Goal: Task Accomplishment & Management: Manage account settings

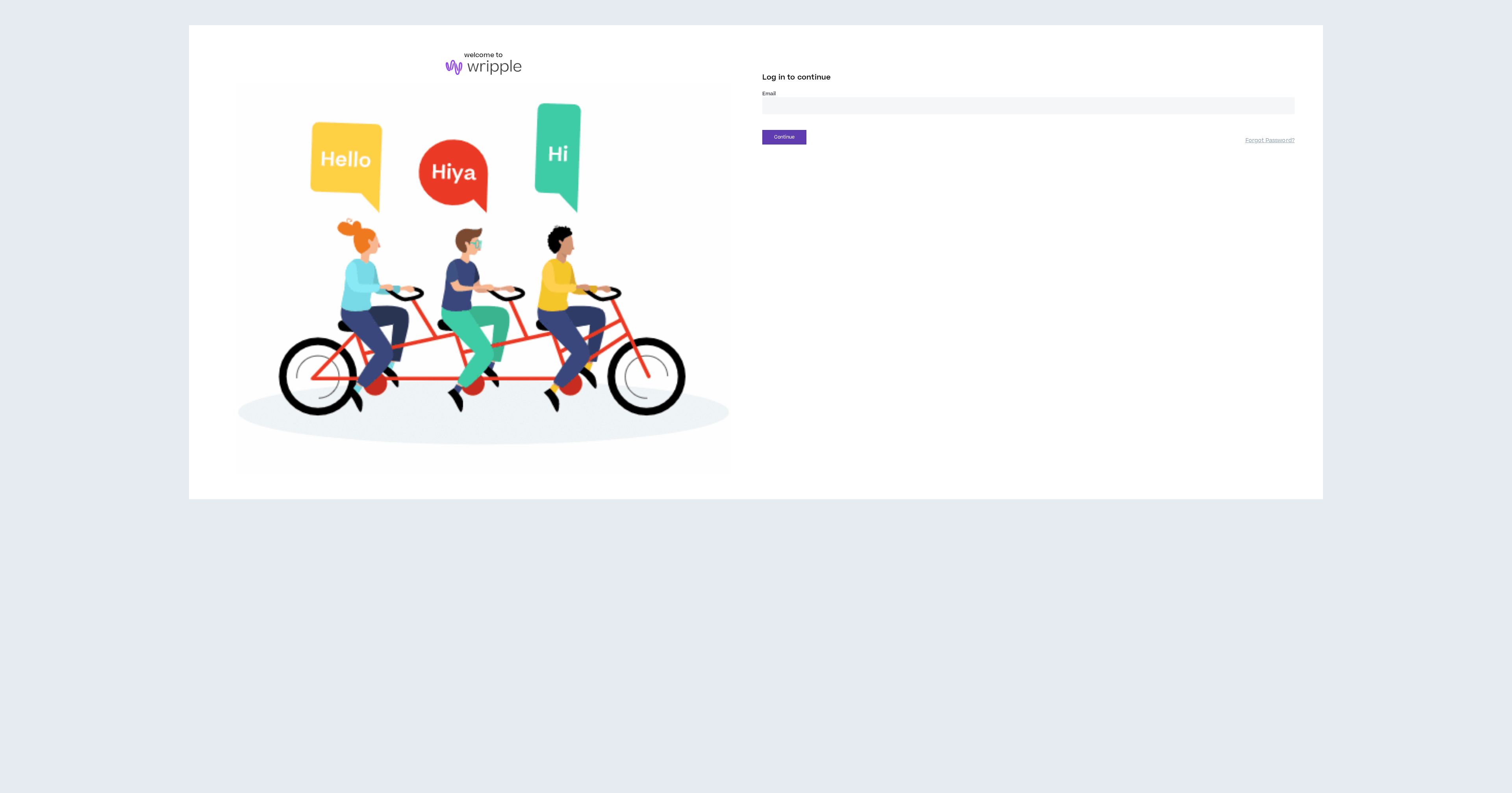
type input "**********"
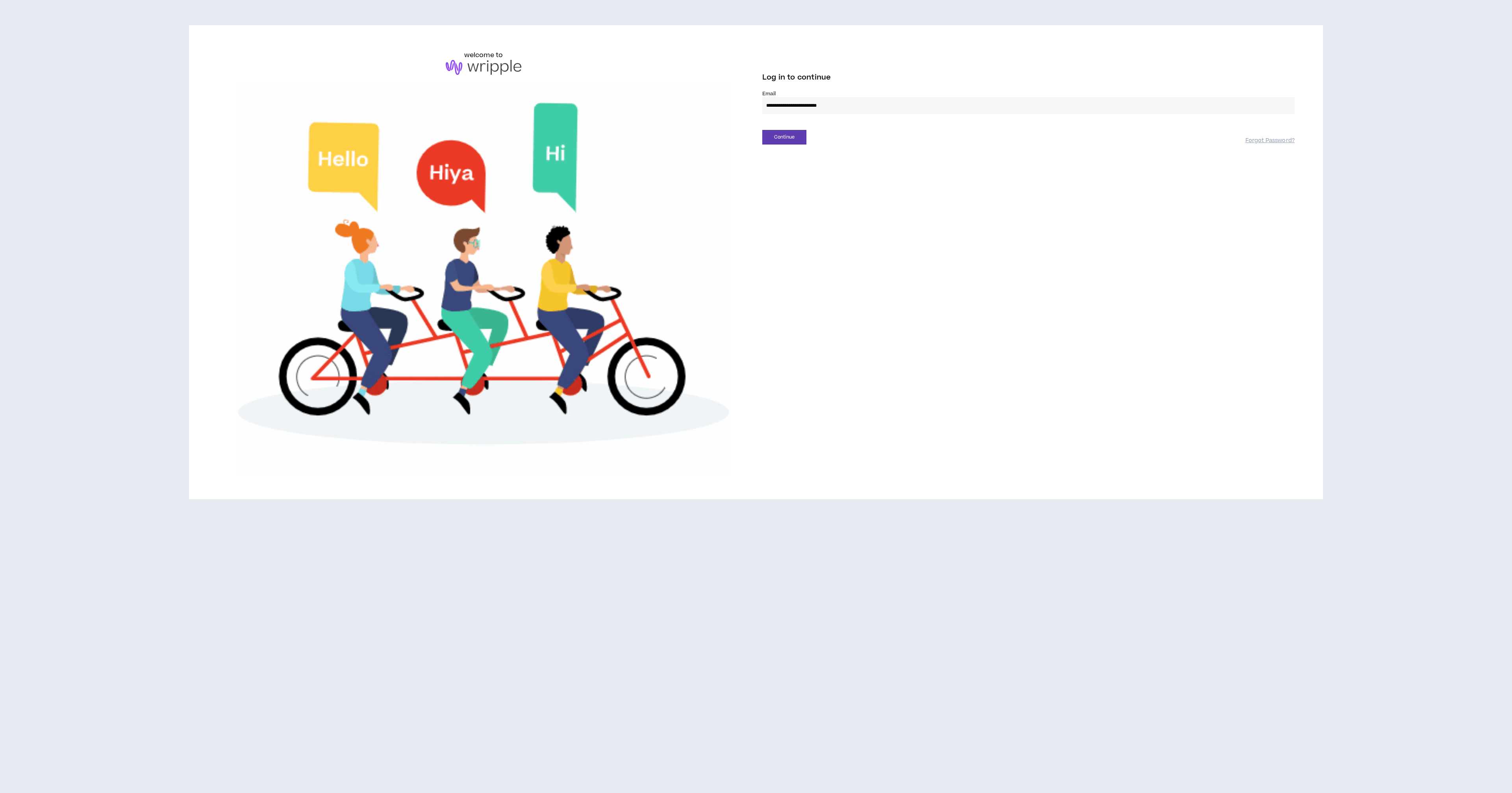
click at [878, 101] on input "**********" at bounding box center [1028, 106] width 532 height 17
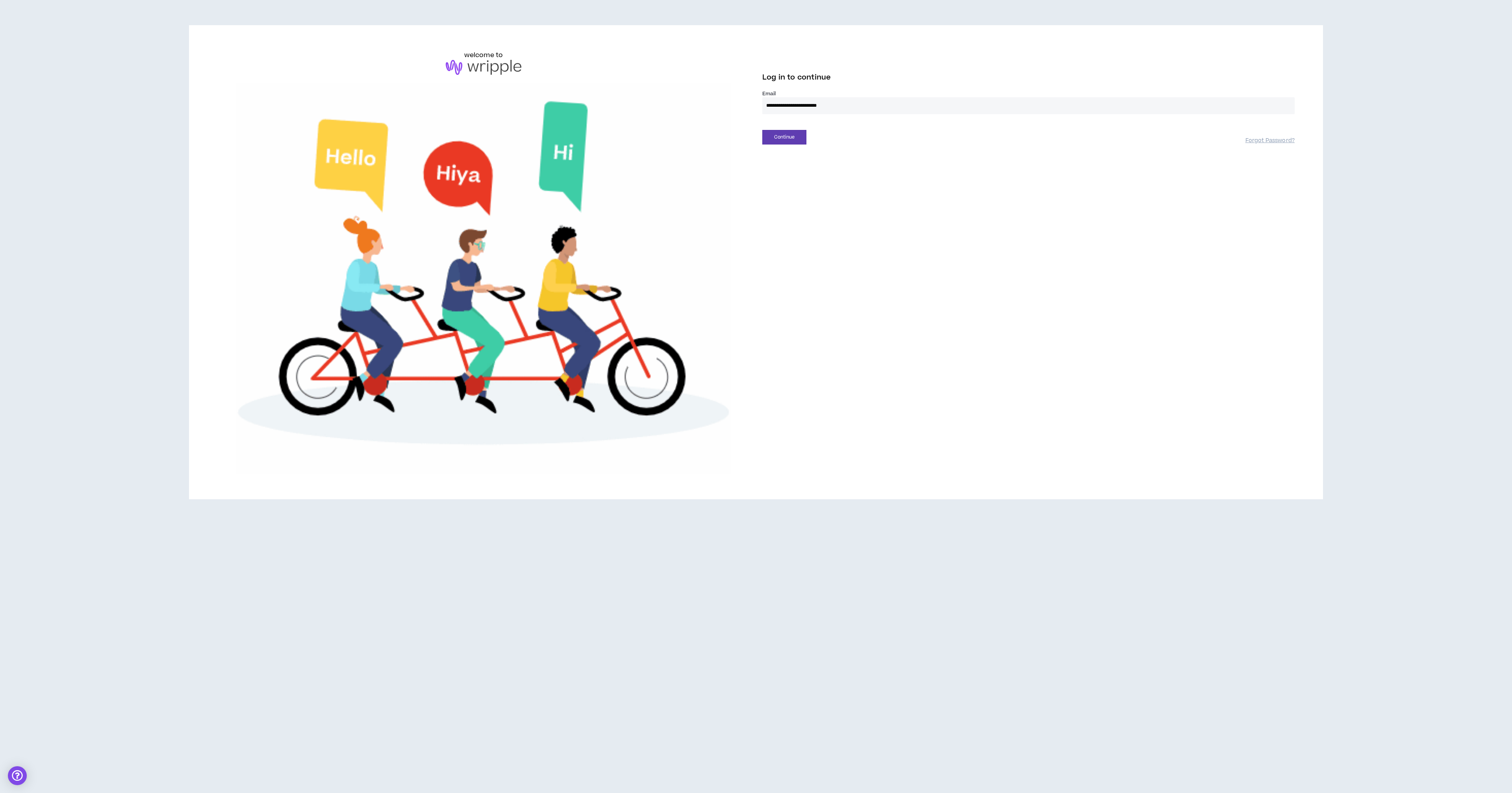
click at [827, 77] on span "Log in to continue" at bounding box center [797, 77] width 69 height 10
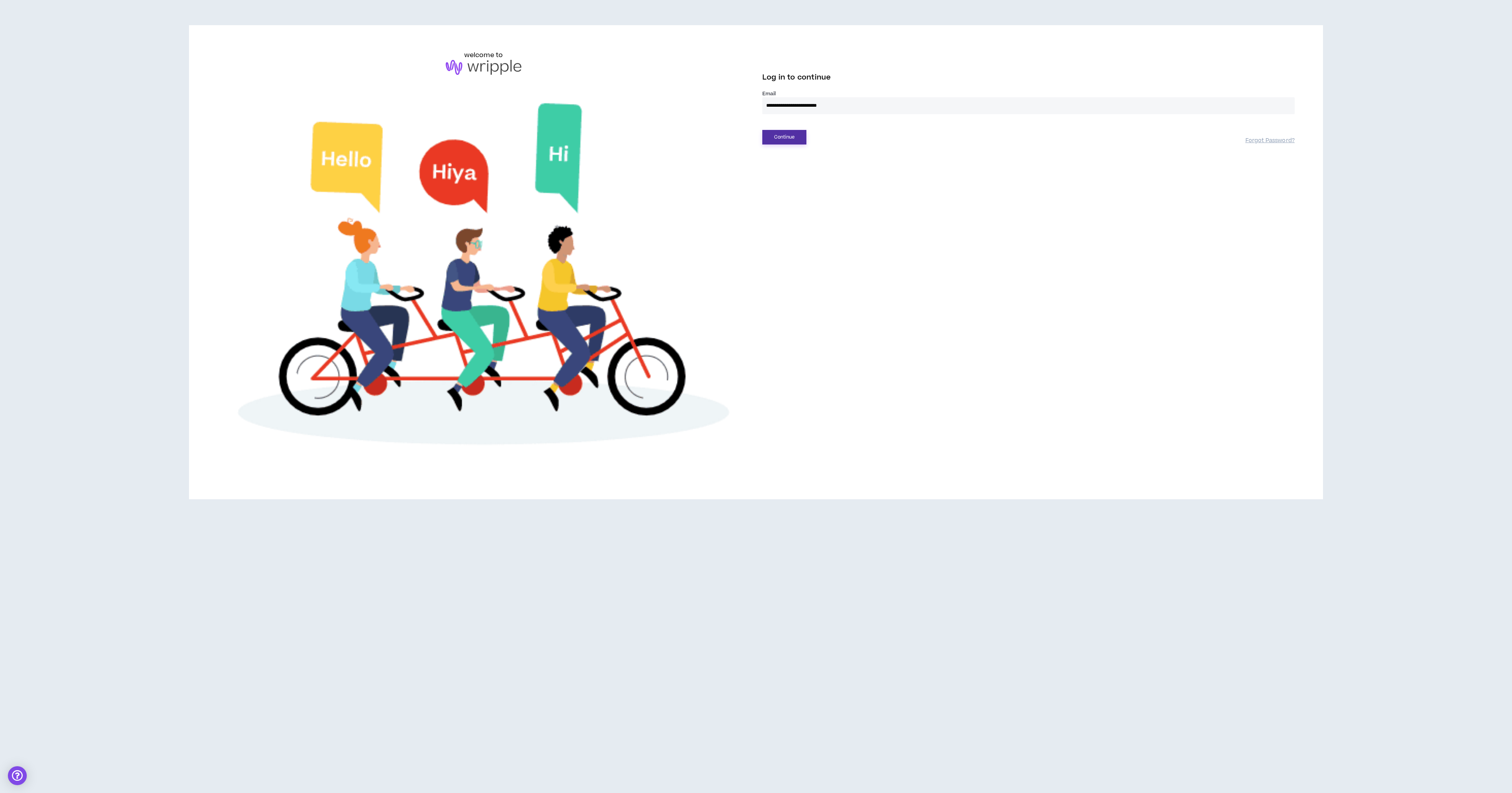
click at [792, 140] on button "Continue" at bounding box center [784, 137] width 44 height 15
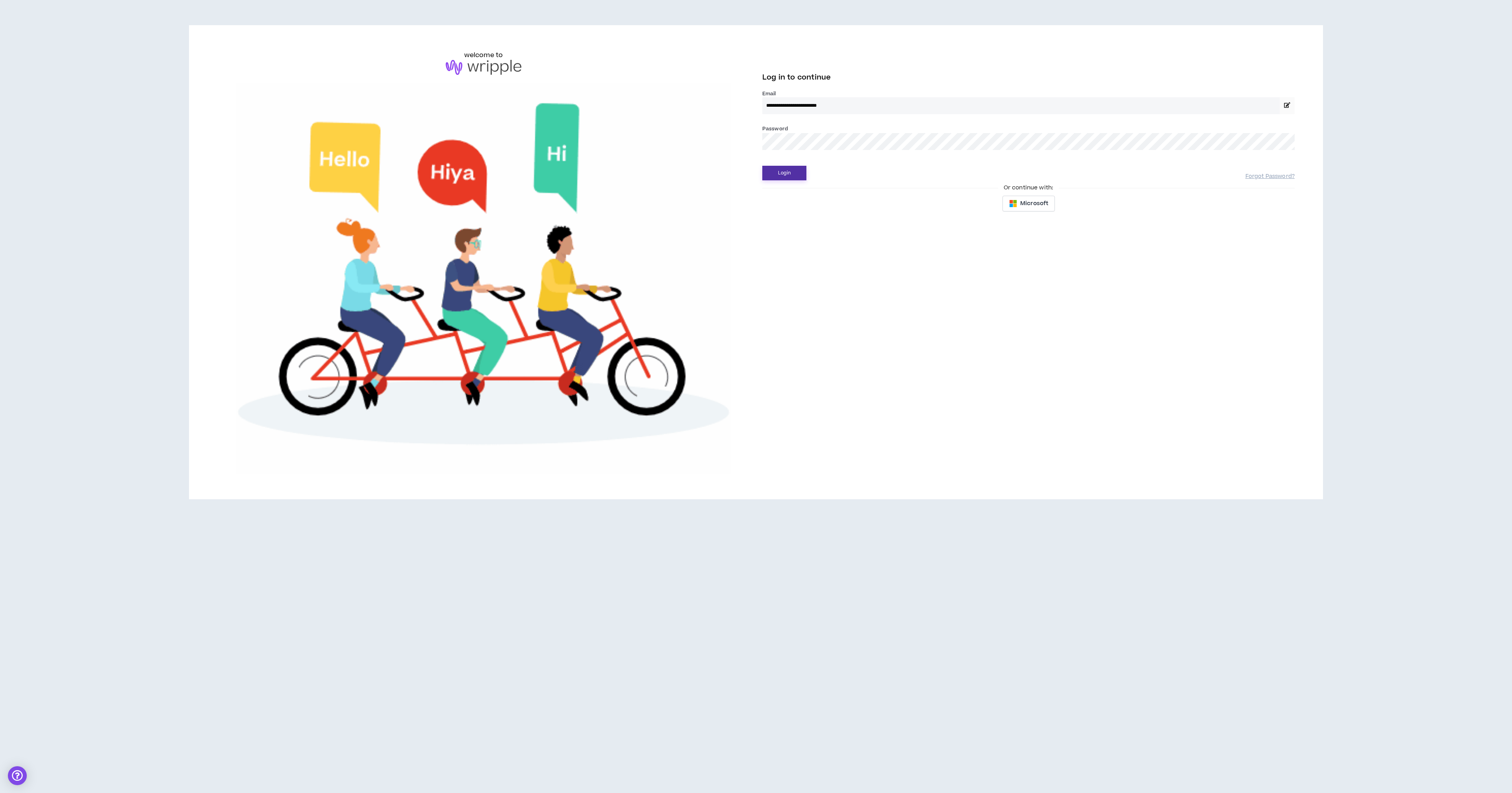
click at [802, 170] on button "Login" at bounding box center [784, 173] width 44 height 15
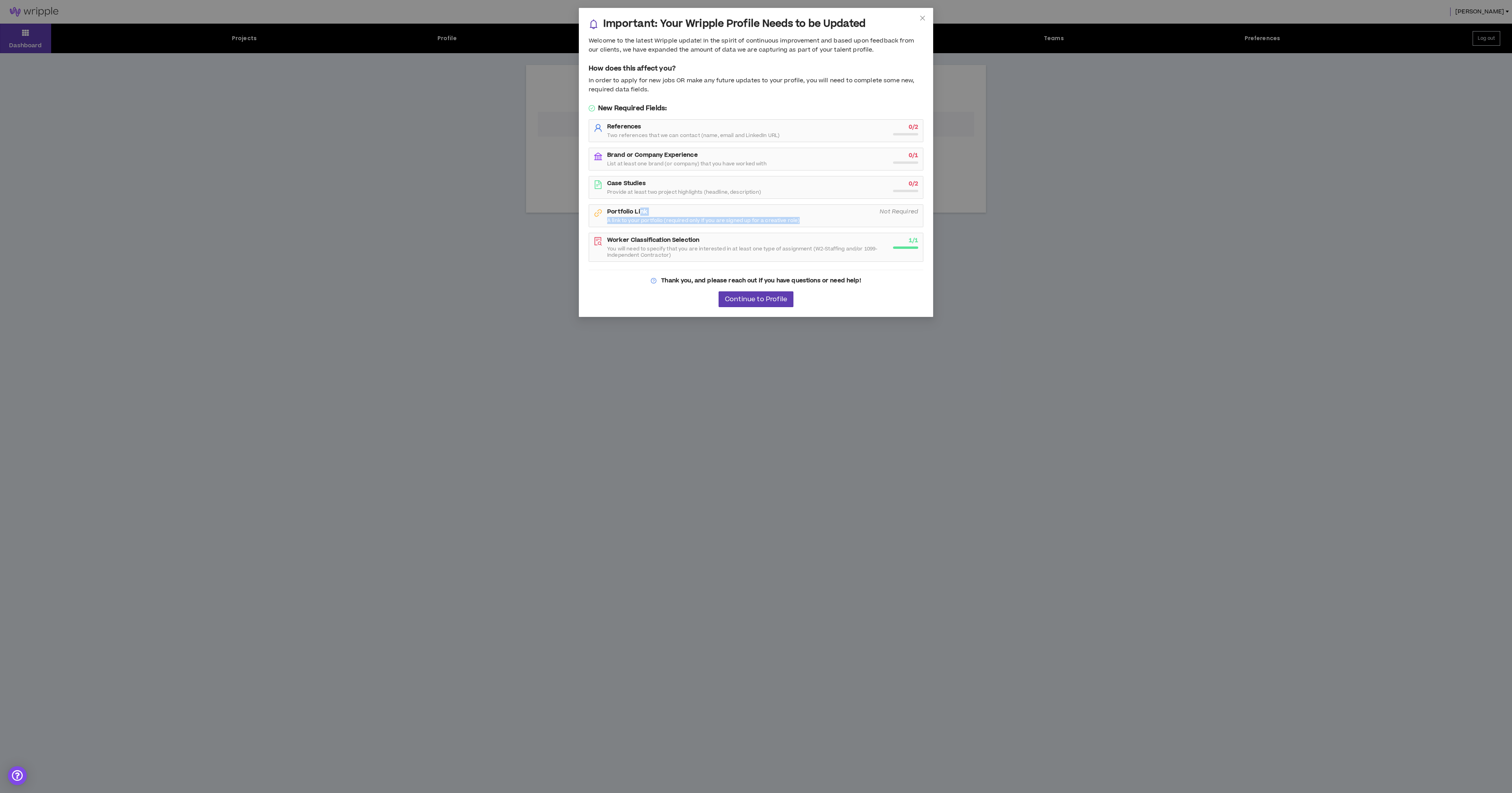
drag, startPoint x: 861, startPoint y: 220, endPoint x: 640, endPoint y: 214, distance: 221.1
click at [640, 214] on div "Portfolio Link A link to your portfolio (required only If you are signed up for…" at bounding box center [741, 215] width 268 height 16
drag, startPoint x: 693, startPoint y: 183, endPoint x: 616, endPoint y: 116, distance: 102.1
click at [616, 116] on div "New Required Fields: References Two references that we can contact (name, email…" at bounding box center [756, 183] width 335 height 158
click at [693, 62] on div "Important: Your Wripple Profile Needs to be Updated Welcome to the latest Wripp…" at bounding box center [756, 162] width 353 height 308
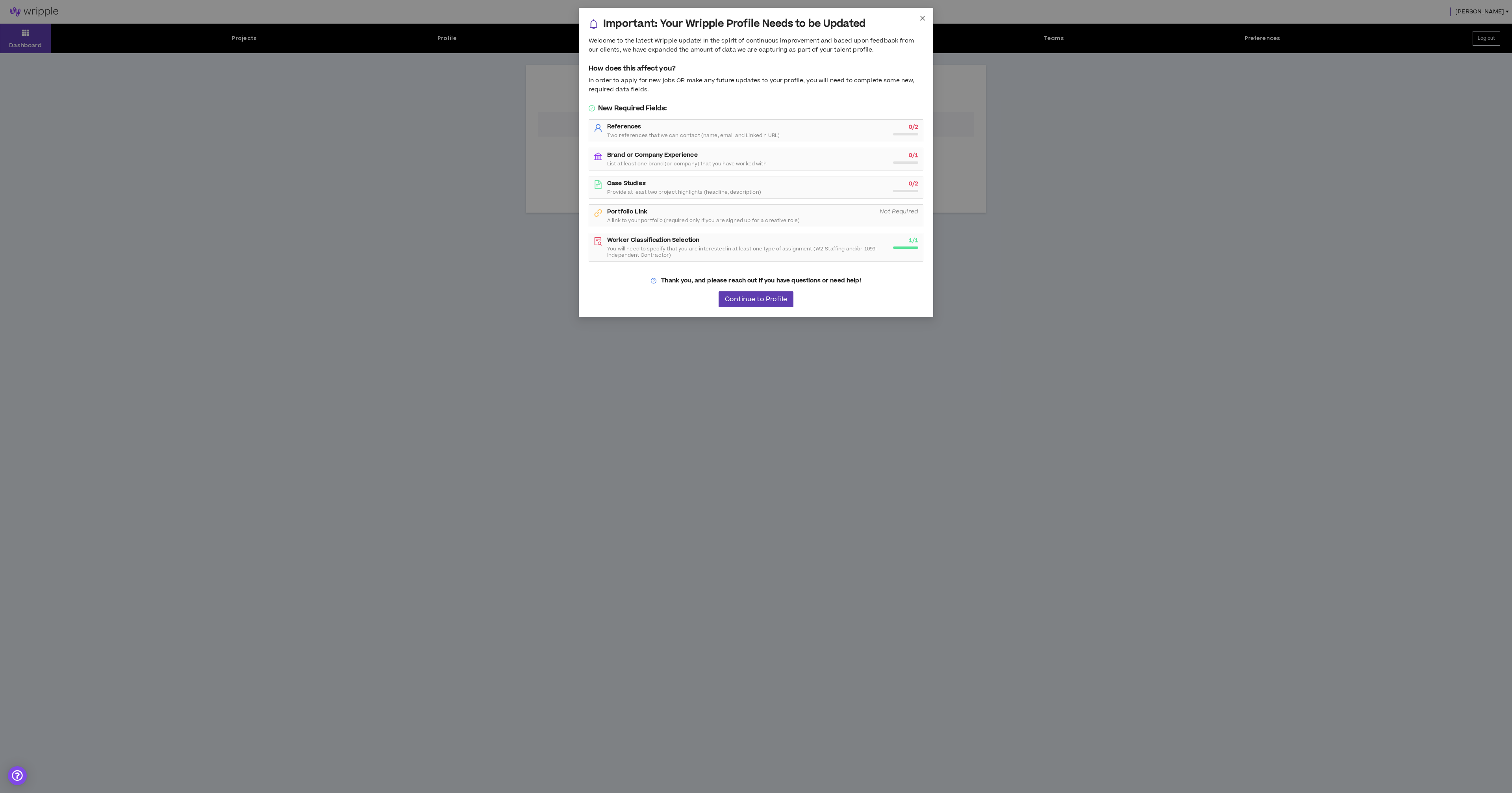
click at [921, 21] on icon "close" at bounding box center [922, 18] width 6 height 6
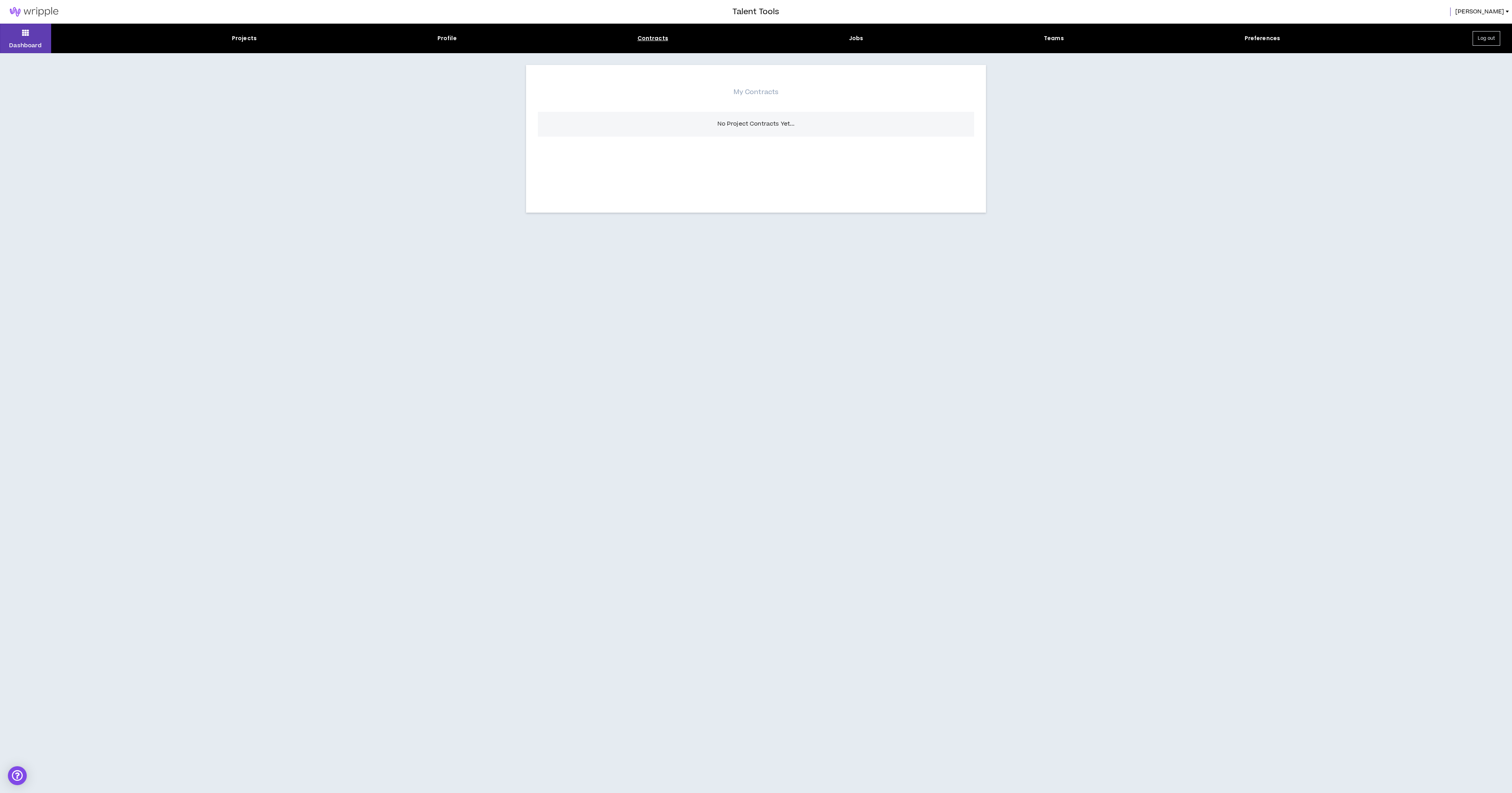
click at [230, 41] on div "Projects Profile Contracts Jobs Teams Preferences" at bounding box center [756, 38] width 1410 height 8
click at [860, 39] on div "Jobs" at bounding box center [856, 38] width 15 height 8
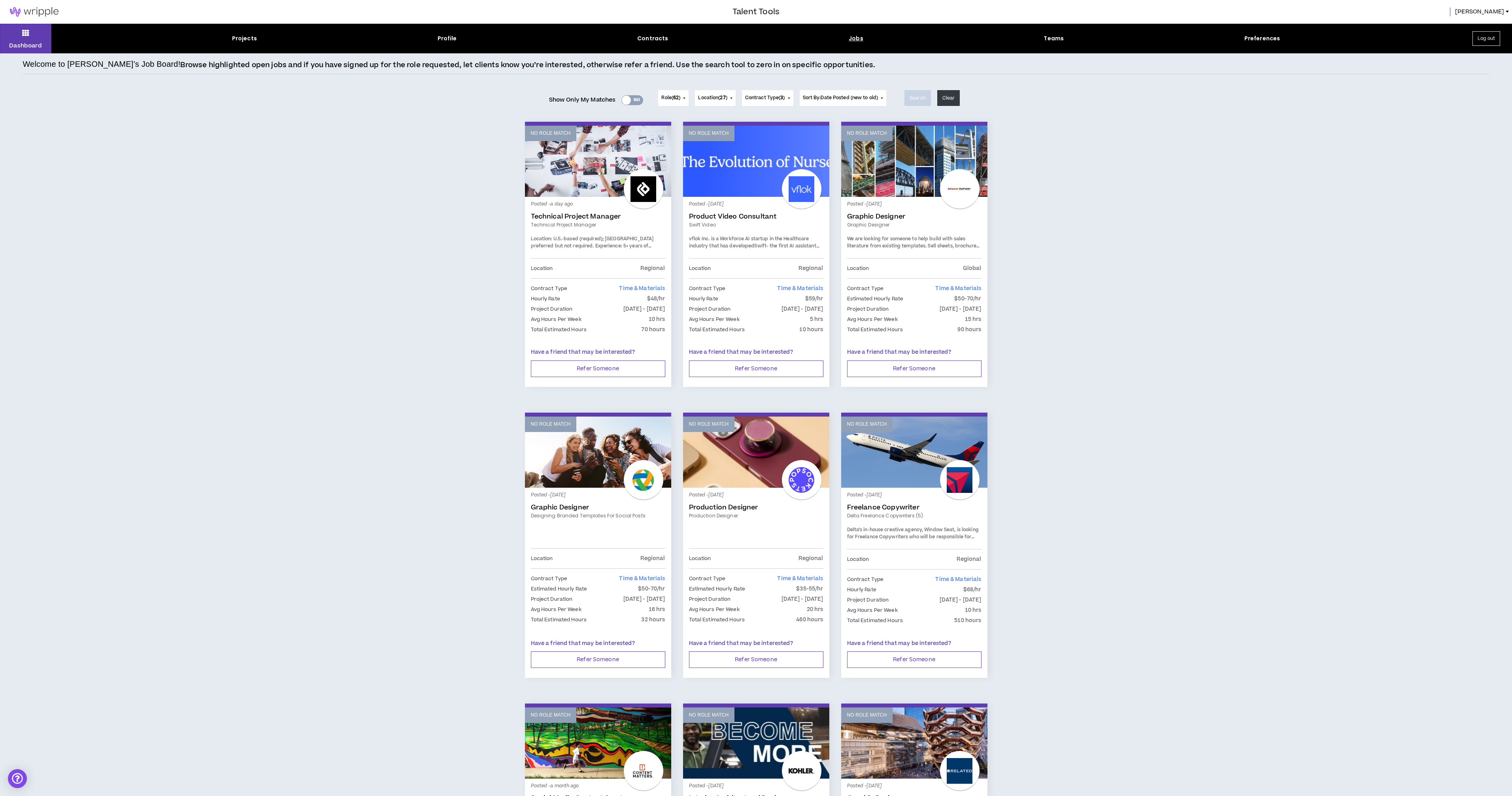
drag, startPoint x: 227, startPoint y: 55, endPoint x: 242, endPoint y: 54, distance: 15.0
click at [231, 55] on div "Welcome to [PERSON_NAME]’s Job Board! Browse highlighted open jobs and if you h…" at bounding box center [755, 536] width 1467 height 965
click at [254, 41] on div "Projects" at bounding box center [245, 38] width 25 height 8
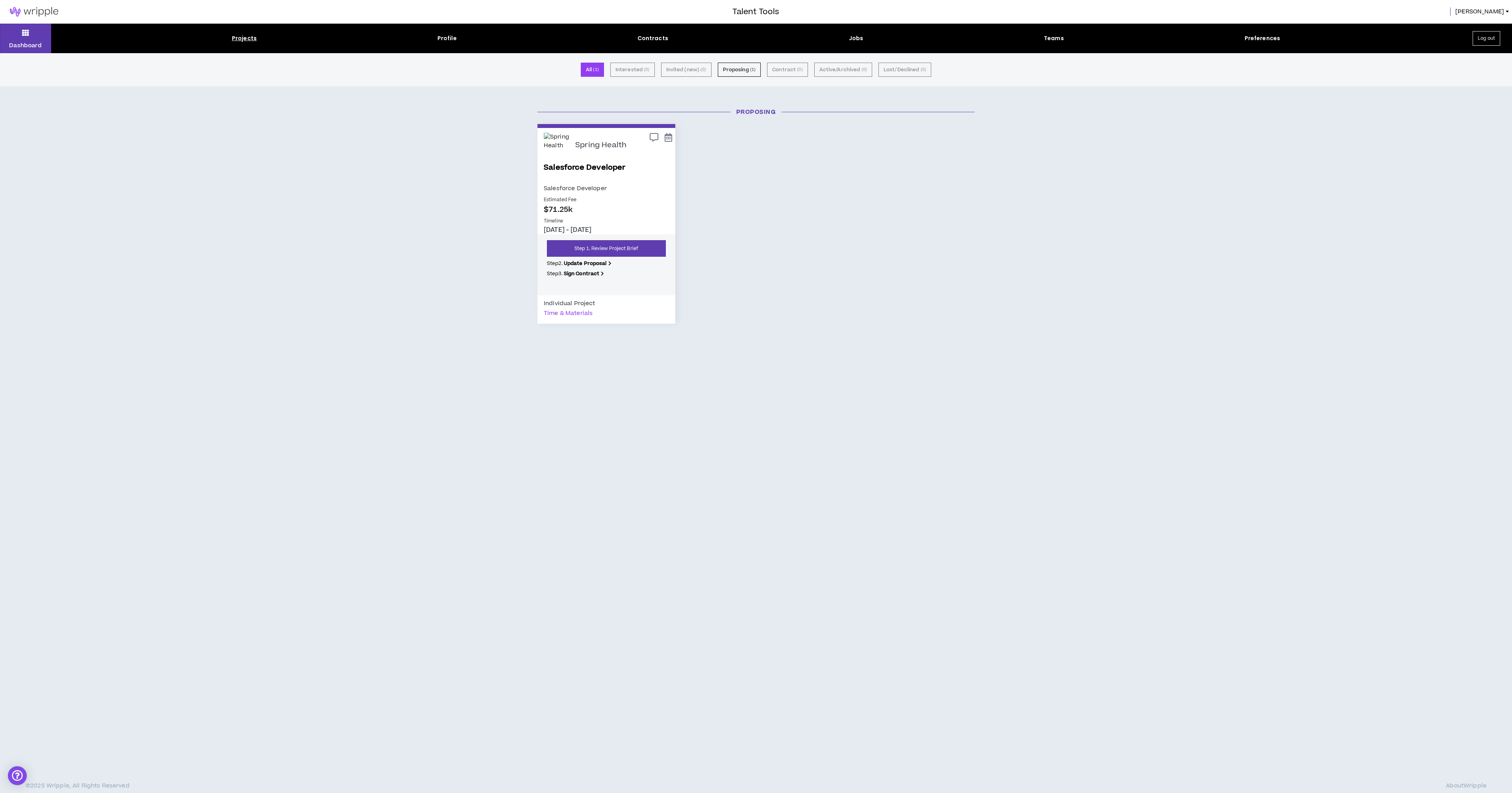
click at [603, 146] on p "Spring Health" at bounding box center [600, 145] width 51 height 9
click at [554, 150] on img at bounding box center [556, 146] width 26 height 26
click at [737, 70] on button "Proposing ( 1 )" at bounding box center [740, 70] width 43 height 14
click at [570, 148] on div "Spring Health" at bounding box center [606, 146] width 125 height 26
click at [654, 137] on icon at bounding box center [654, 137] width 9 height 7
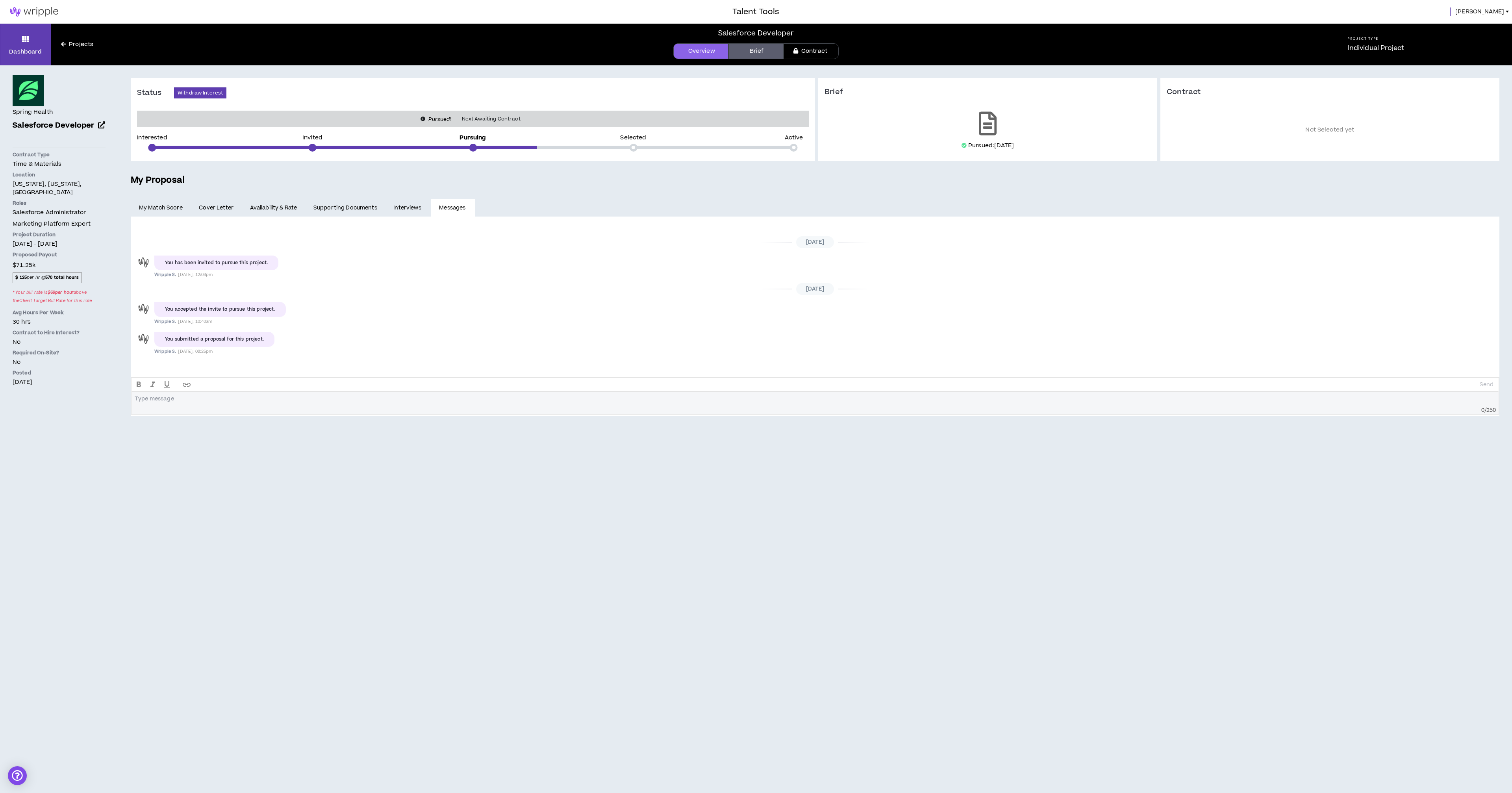
click at [251, 330] on div "You submitted a proposal for this project. Wripple S. [DATE], 08:25pm" at bounding box center [815, 339] width 1357 height 19
click at [86, 32] on div "Dashboard Projects" at bounding box center [136, 44] width 272 height 42
click at [85, 39] on div "Dashboard Projects" at bounding box center [136, 44] width 272 height 42
click at [83, 46] on link "Projects" at bounding box center [77, 44] width 52 height 9
